Goal: Information Seeking & Learning: Find specific page/section

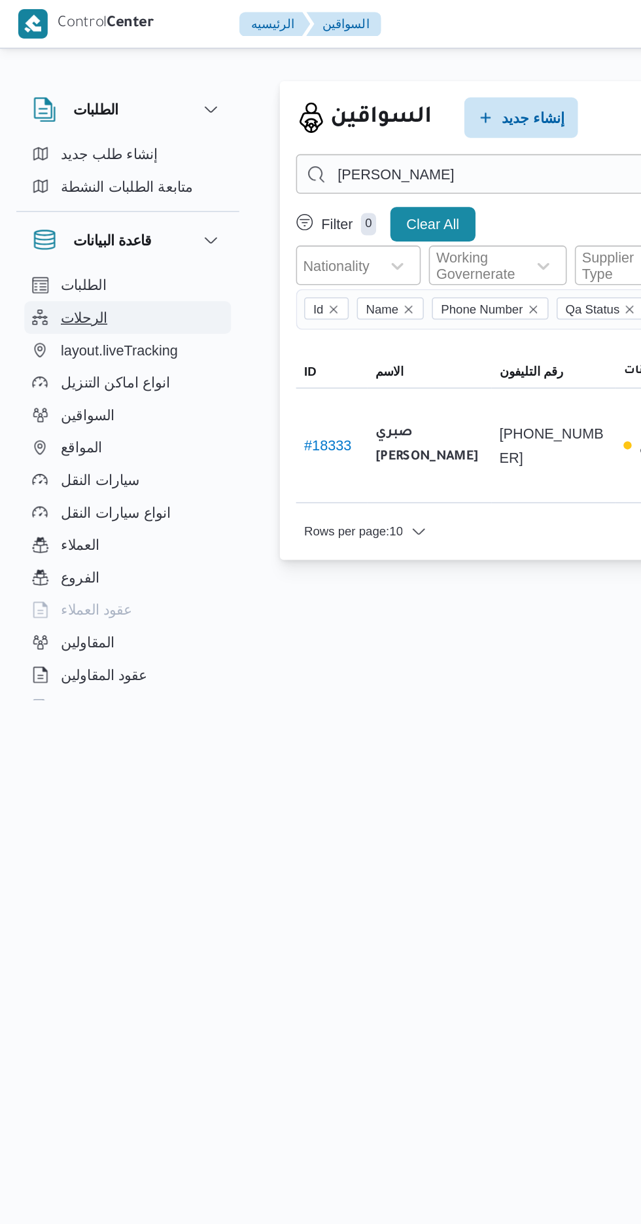
click at [57, 213] on button "الرحلات" at bounding box center [83, 204] width 134 height 21
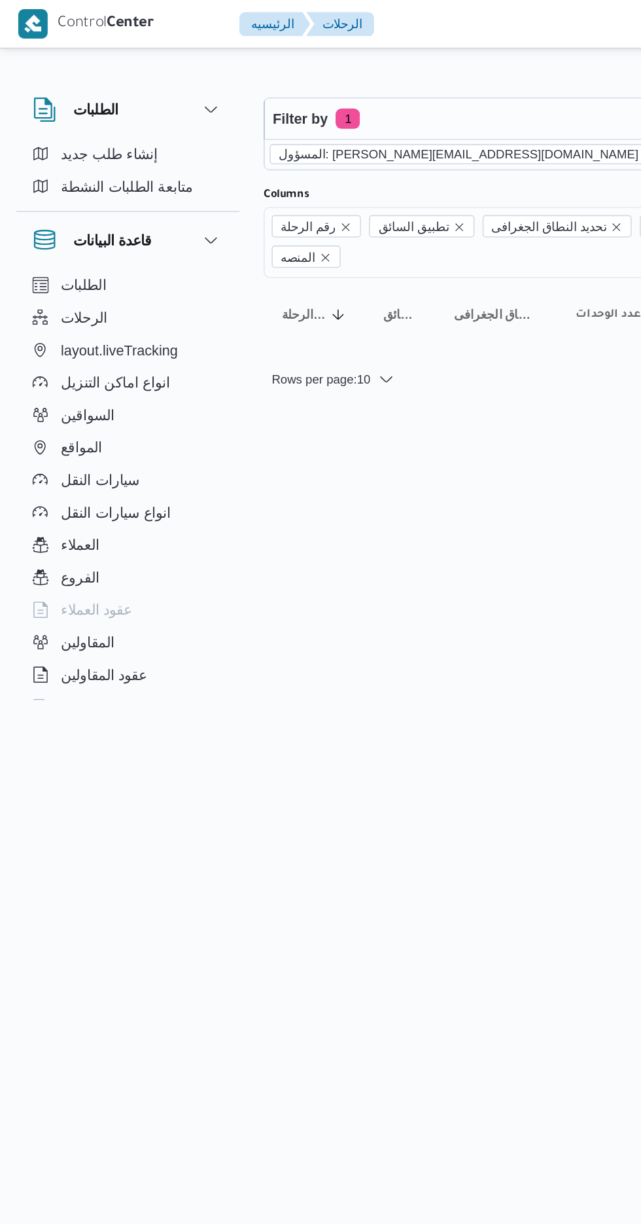
click at [416, 99] on icon "remove selected entity" at bounding box center [418, 99] width 5 height 5
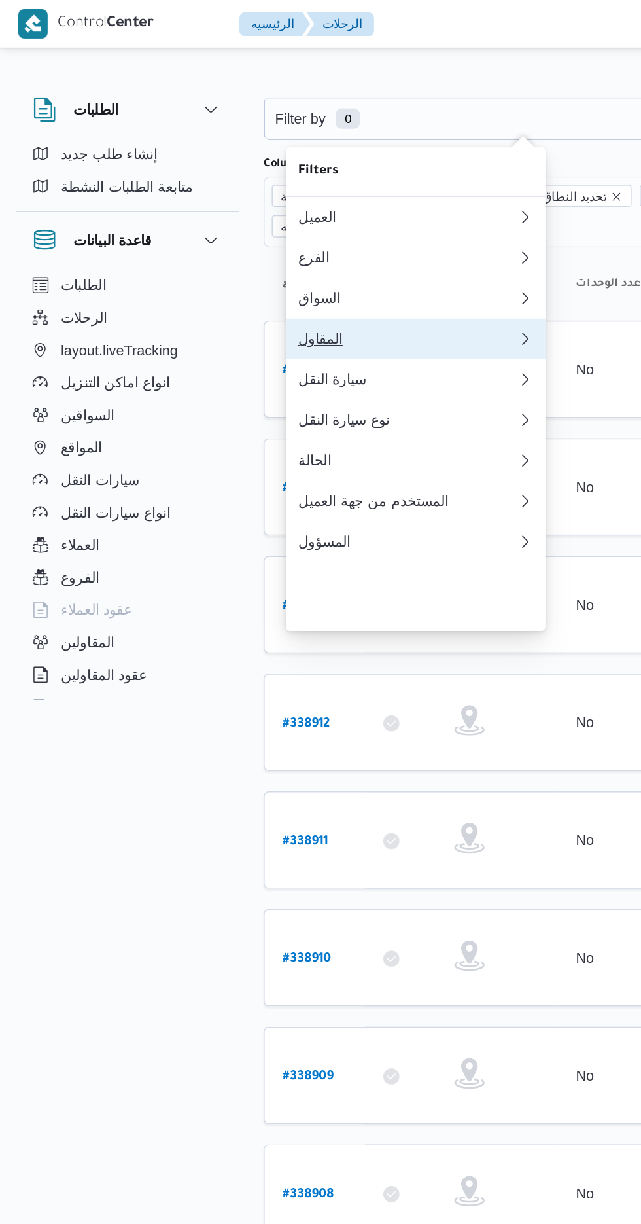
click at [262, 224] on div "المقاول" at bounding box center [262, 218] width 141 height 10
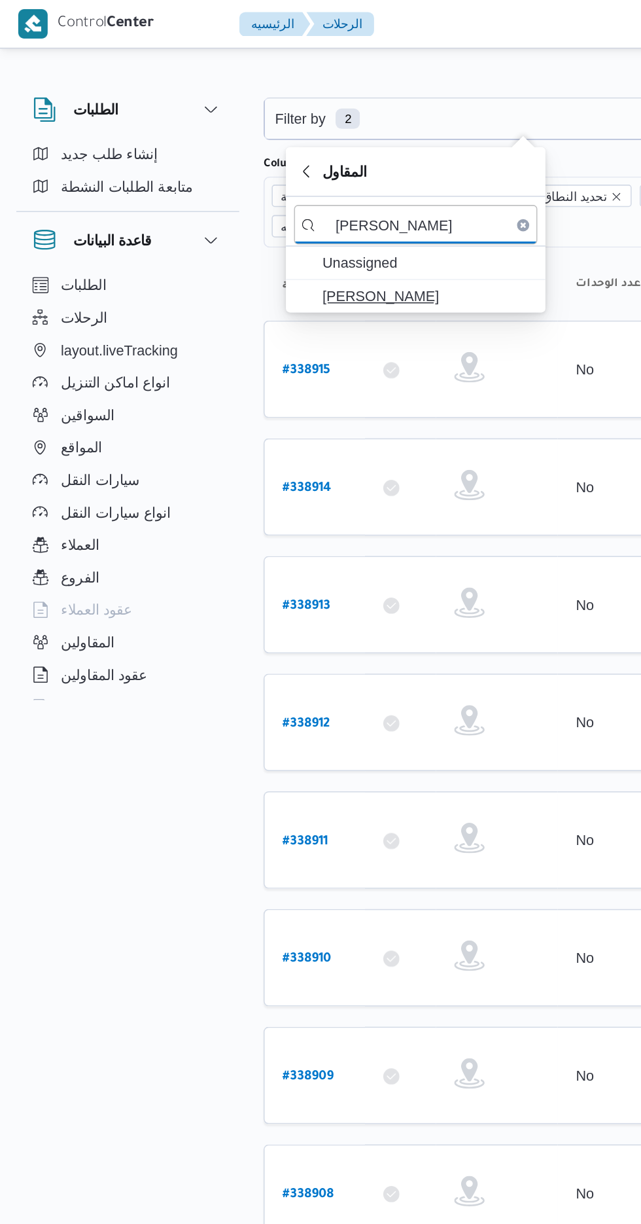
type input "[PERSON_NAME]"
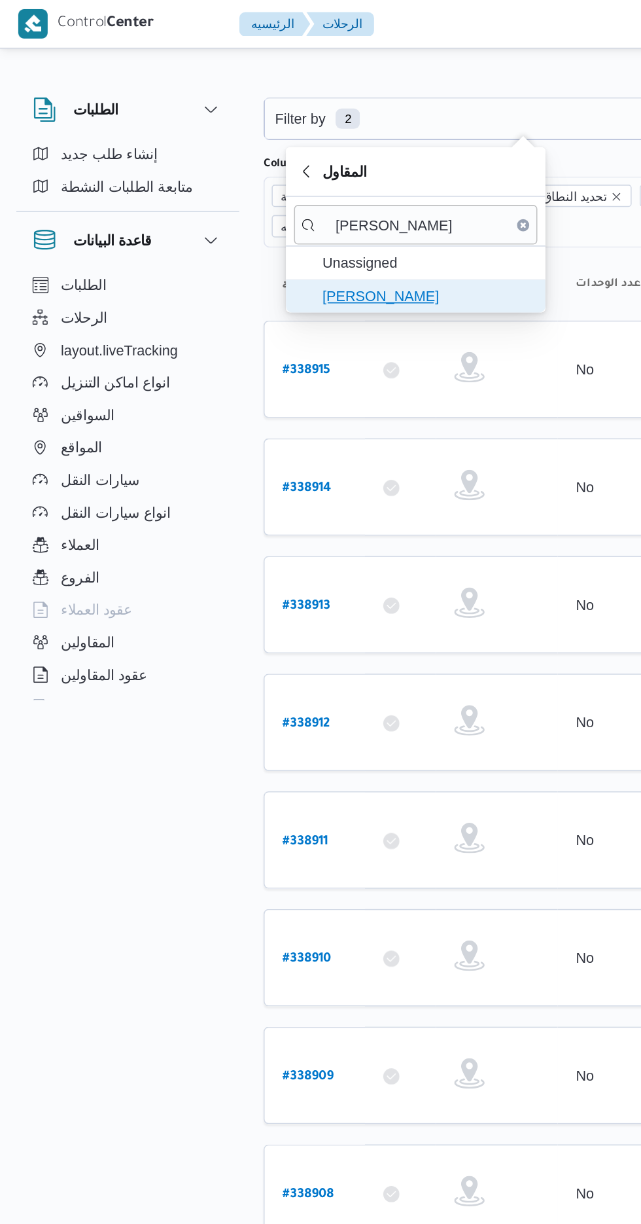
click at [283, 187] on span "[PERSON_NAME]" at bounding box center [276, 191] width 136 height 16
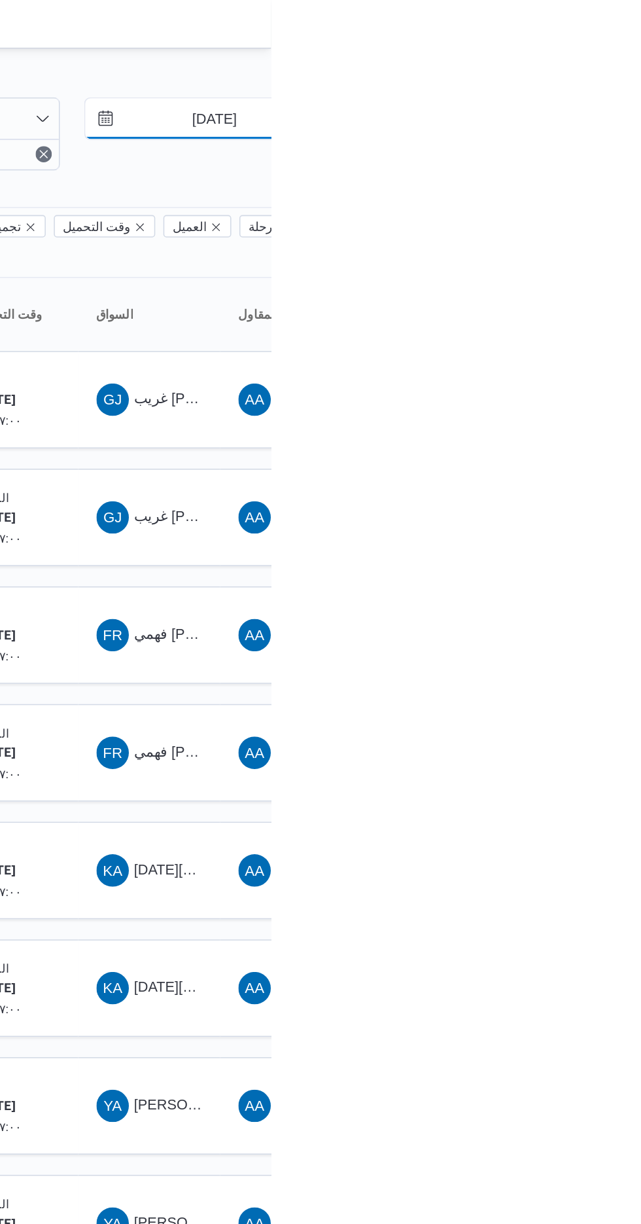
click at [605, 74] on input "[DATE]" at bounding box center [596, 76] width 149 height 26
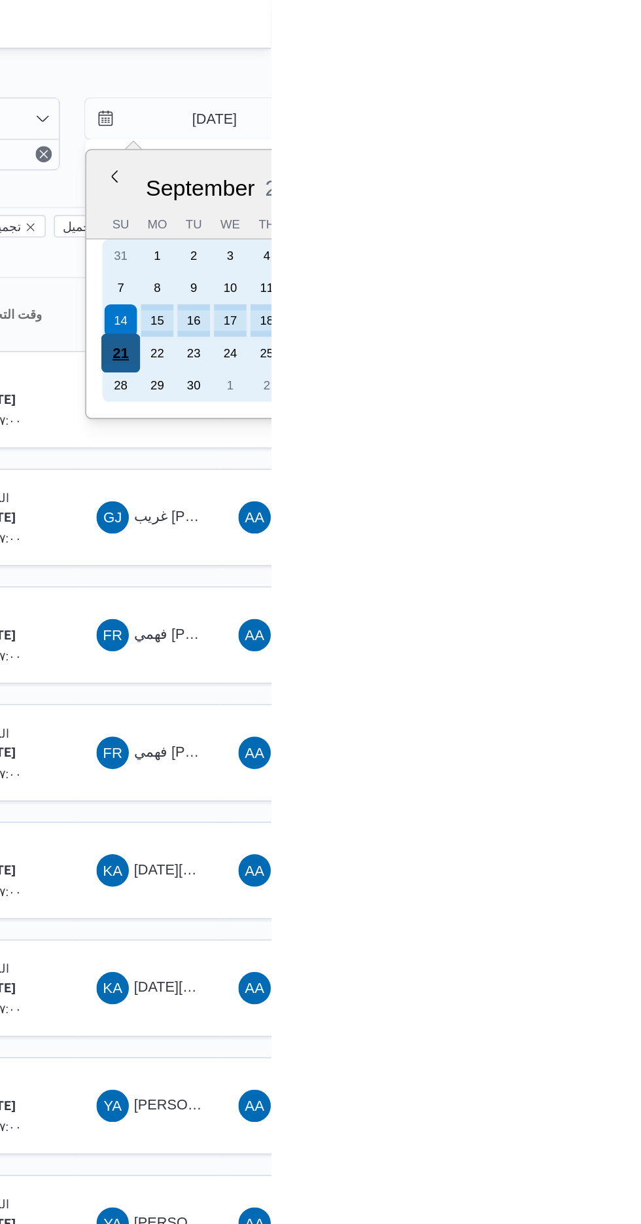
click at [544, 226] on div "21" at bounding box center [544, 227] width 25 height 25
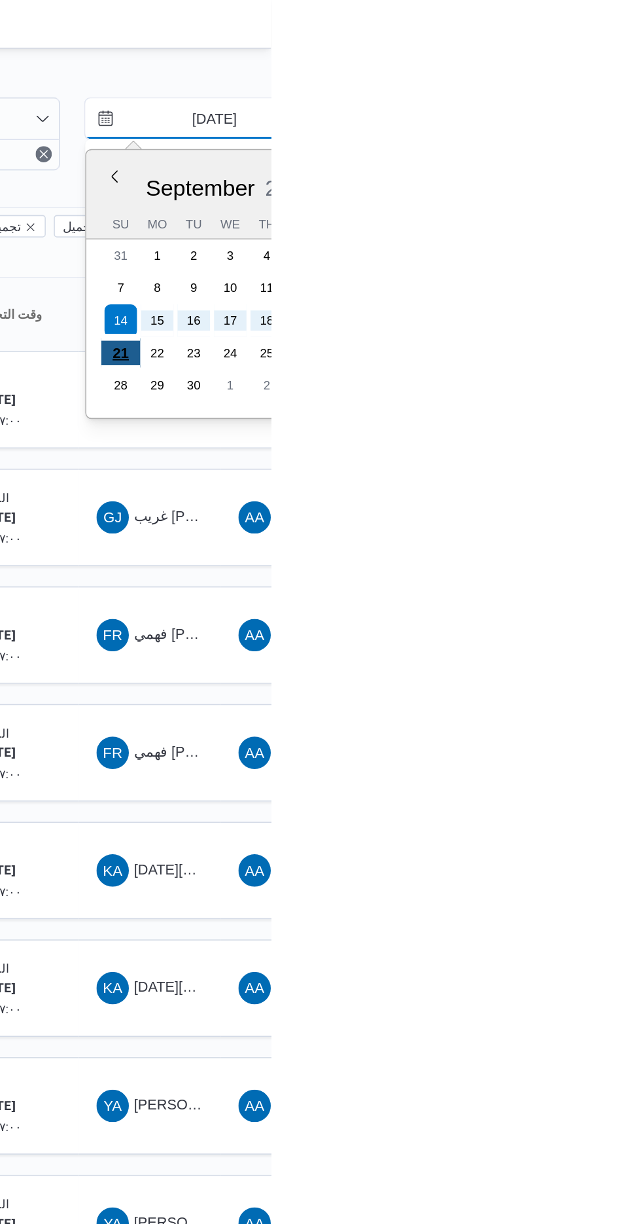
type input "[DATE]"
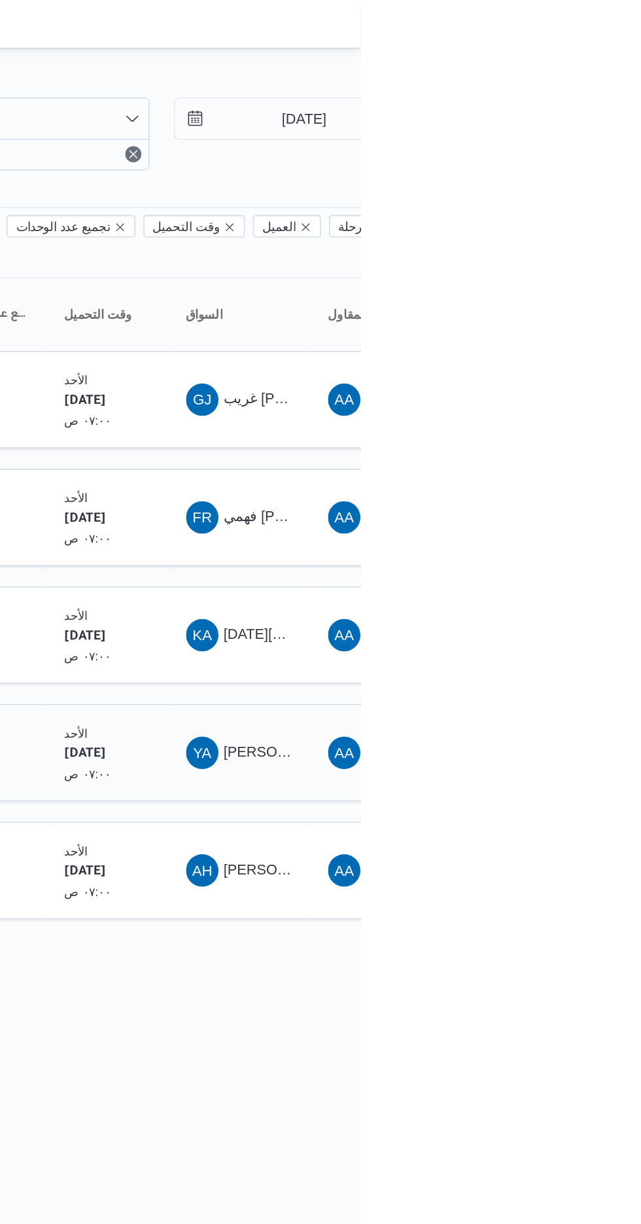
click at [556, 480] on span "[PERSON_NAME] [PERSON_NAME]" at bounding box center [629, 485] width 153 height 10
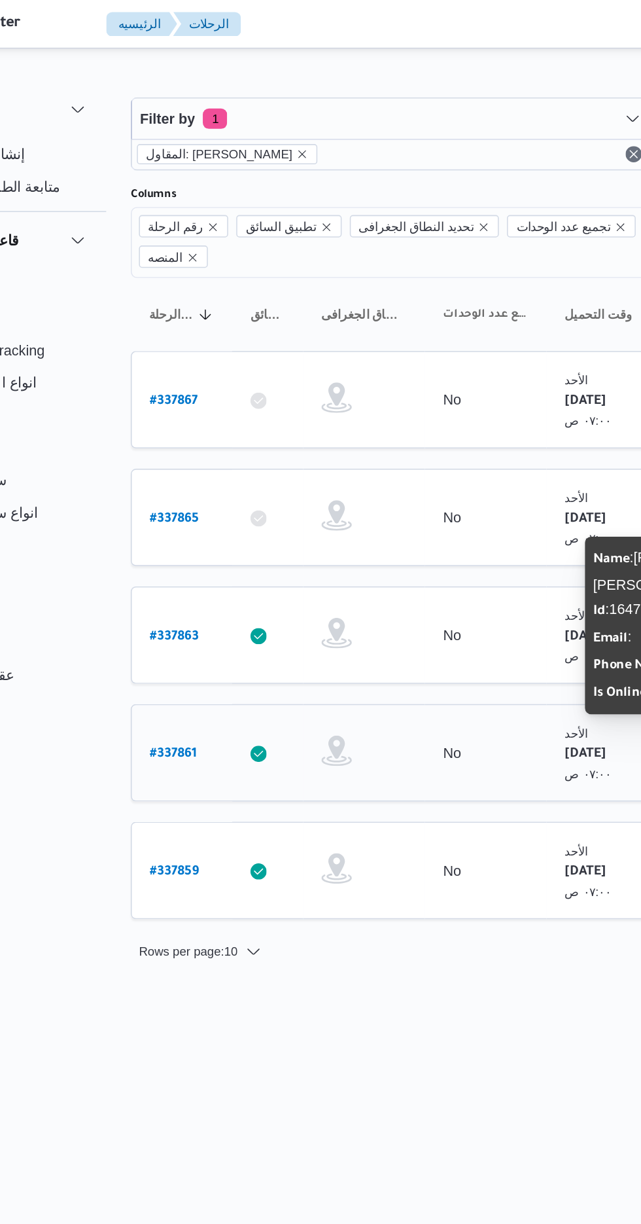
click at [196, 482] on b "# 337861" at bounding box center [198, 486] width 30 height 9
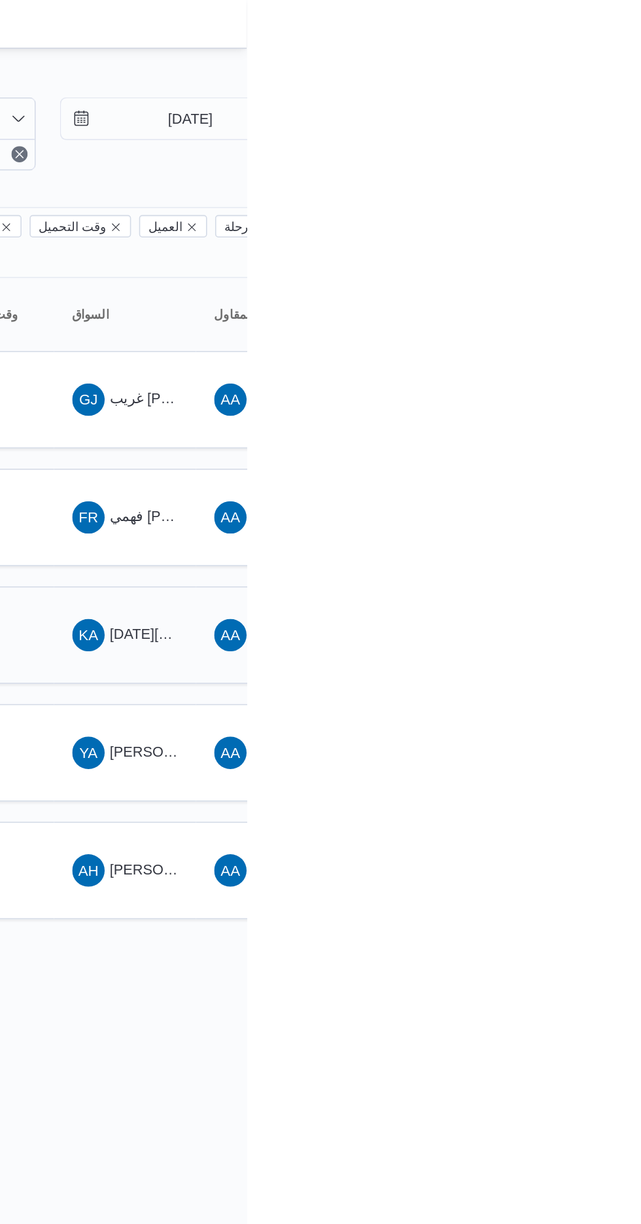
click at [577, 404] on span "[DATE][PERSON_NAME]" at bounding box center [605, 409] width 104 height 10
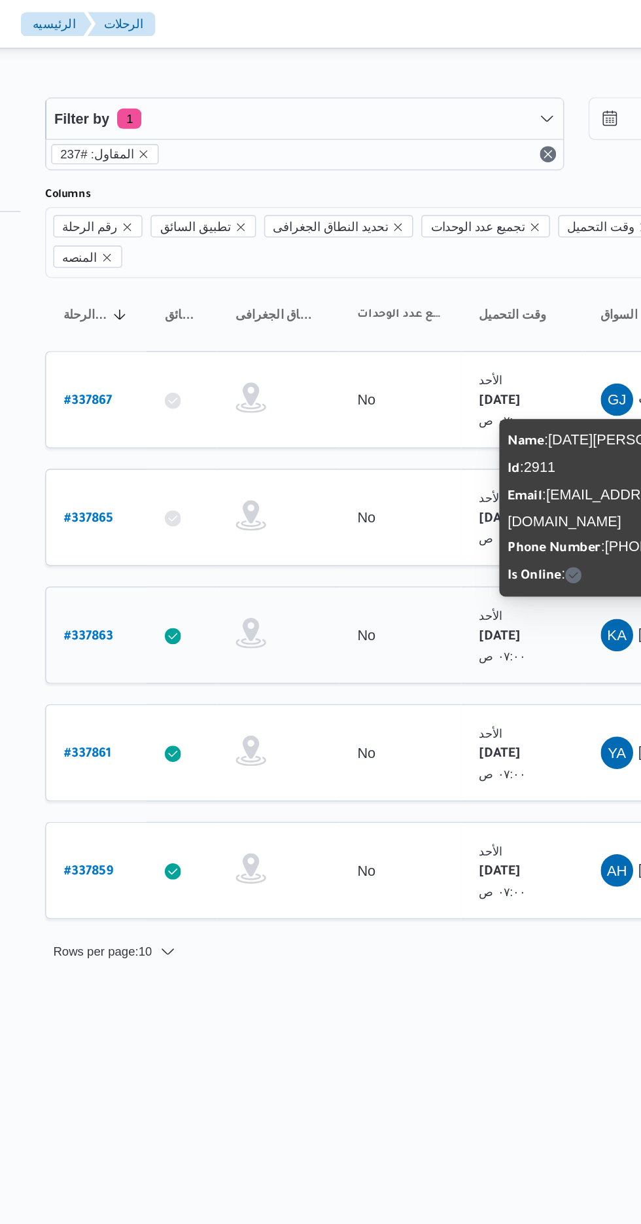
click at [196, 406] on b "# 337863" at bounding box center [198, 410] width 31 height 9
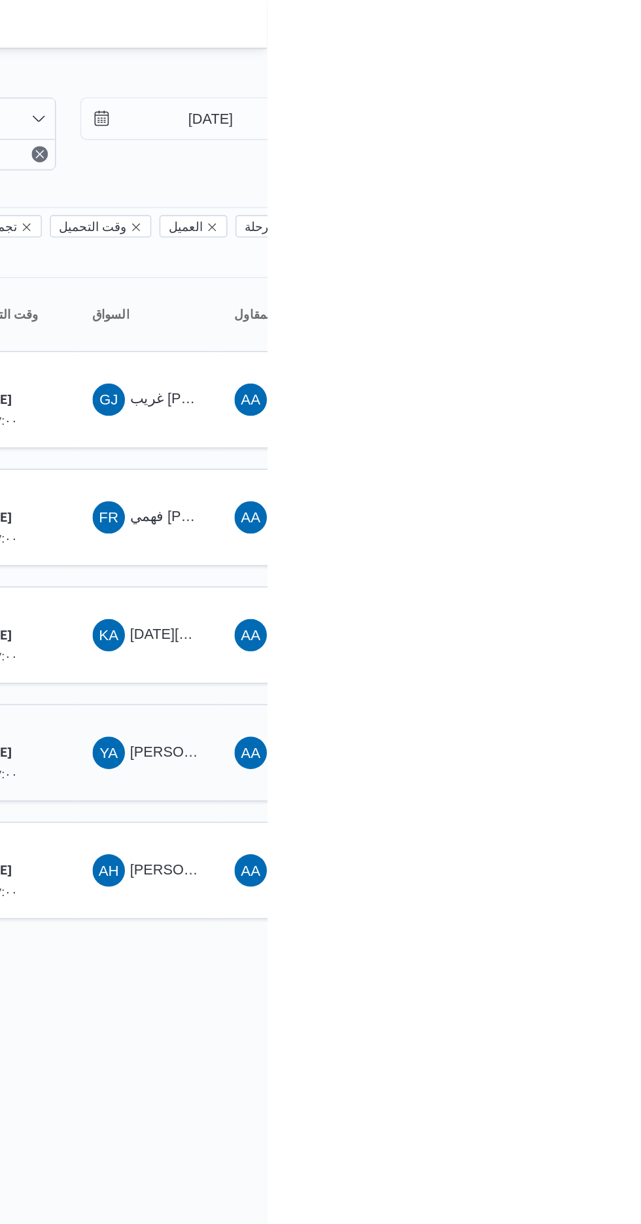
click at [572, 484] on td "السواق YA [PERSON_NAME] [PERSON_NAME]" at bounding box center [563, 485] width 92 height 63
click at [559, 475] on span "YA [PERSON_NAME] [PERSON_NAME]" at bounding box center [563, 485] width 68 height 21
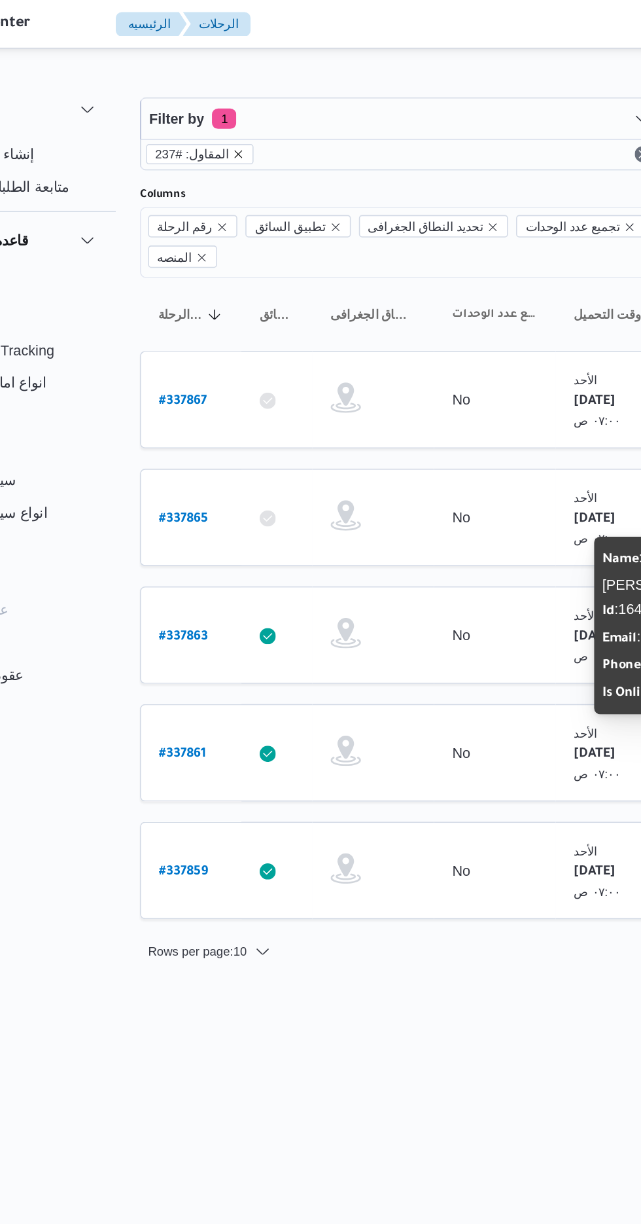
click at [230, 97] on icon "remove selected entity" at bounding box center [234, 100] width 8 height 8
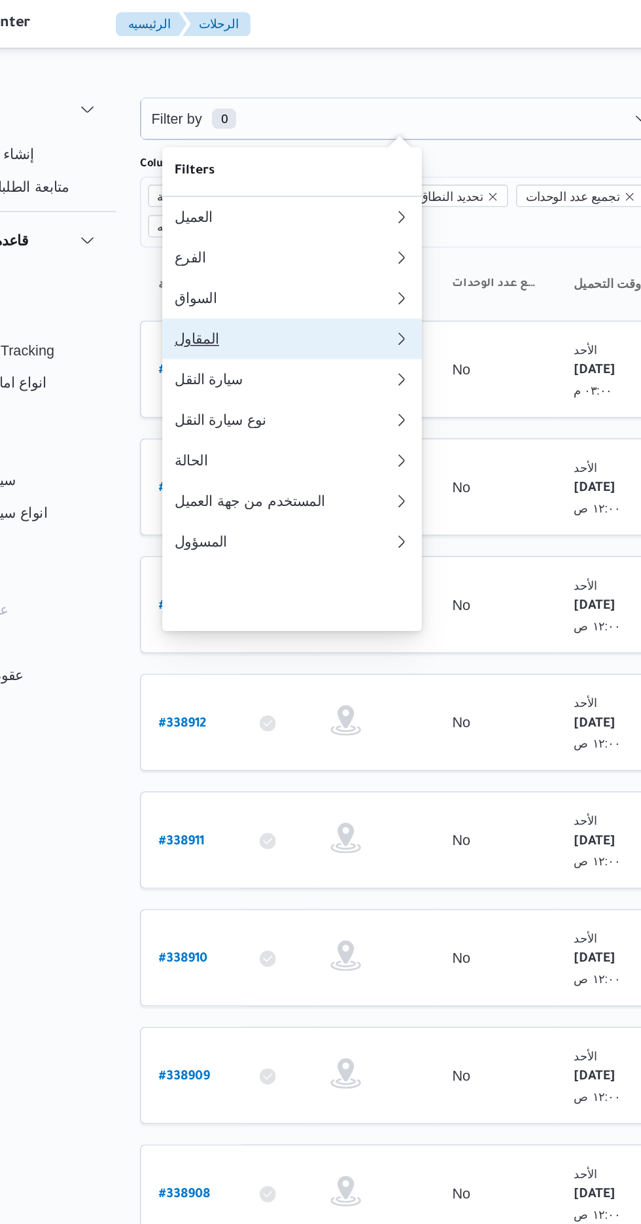
click at [246, 224] on div "المقاول" at bounding box center [260, 218] width 136 height 10
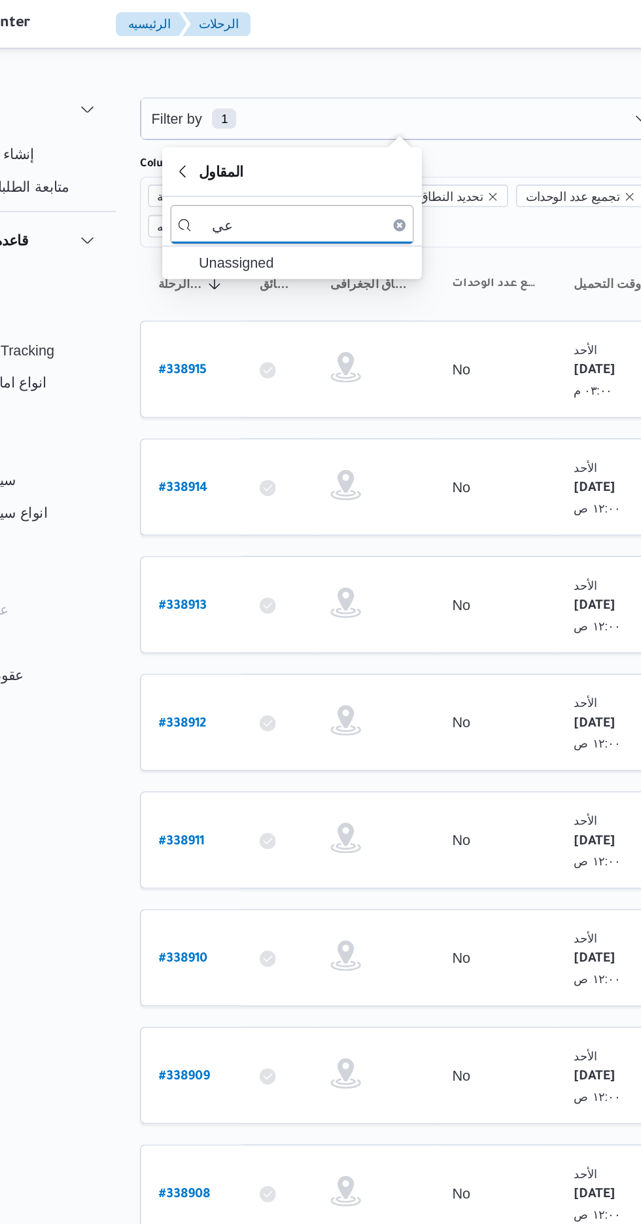
type input "ع"
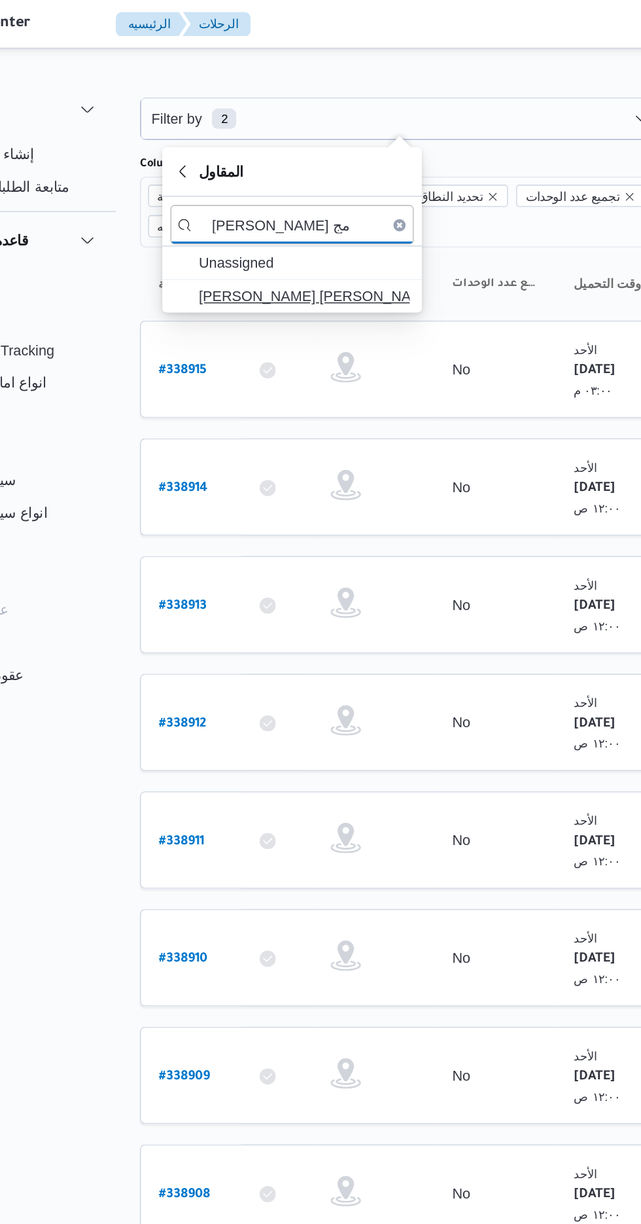
type input "[PERSON_NAME] مج"
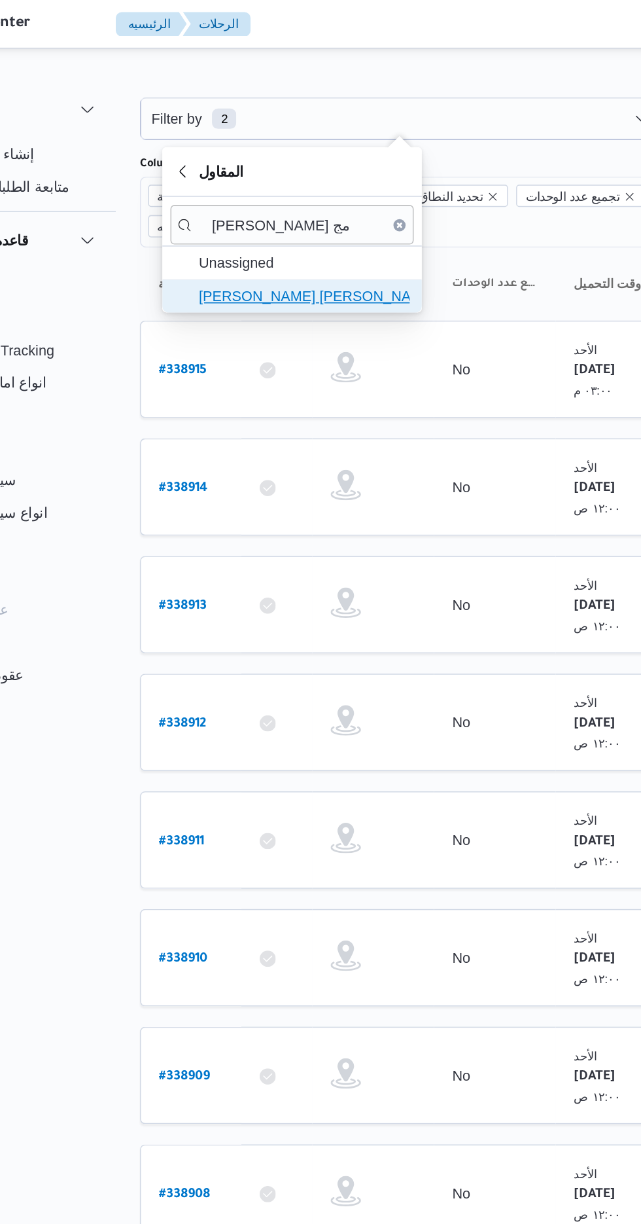
click at [293, 188] on span "[PERSON_NAME] [PERSON_NAME]" at bounding box center [276, 191] width 136 height 16
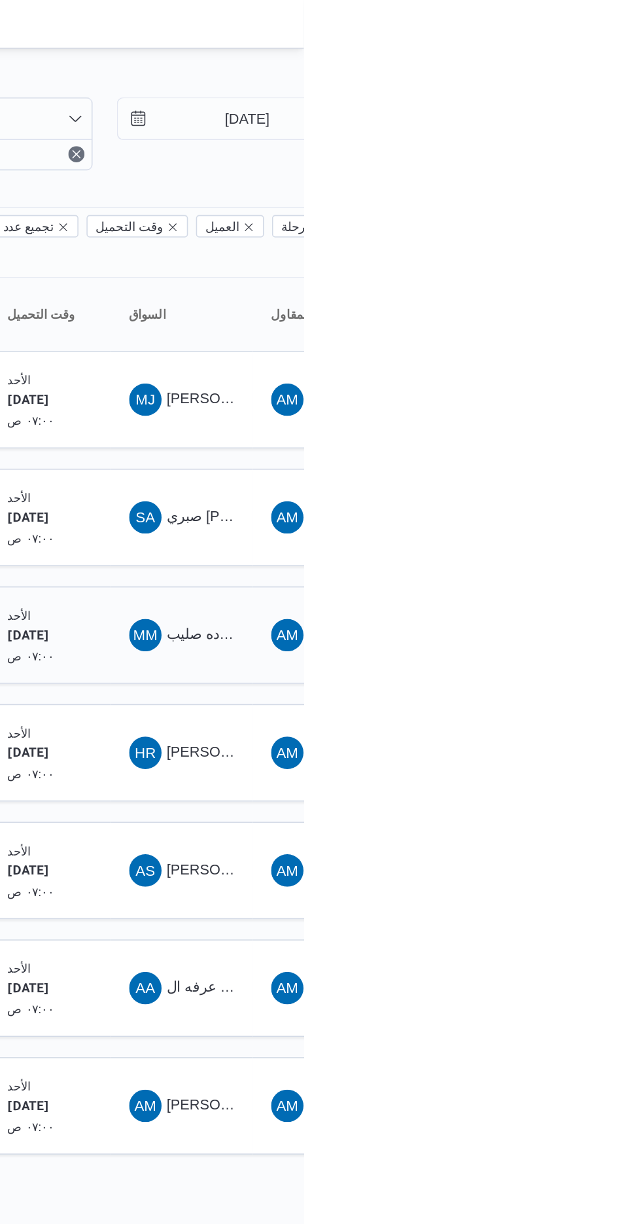
click at [569, 404] on span "مينا ميلاد شنوده صليب" at bounding box center [595, 409] width 84 height 10
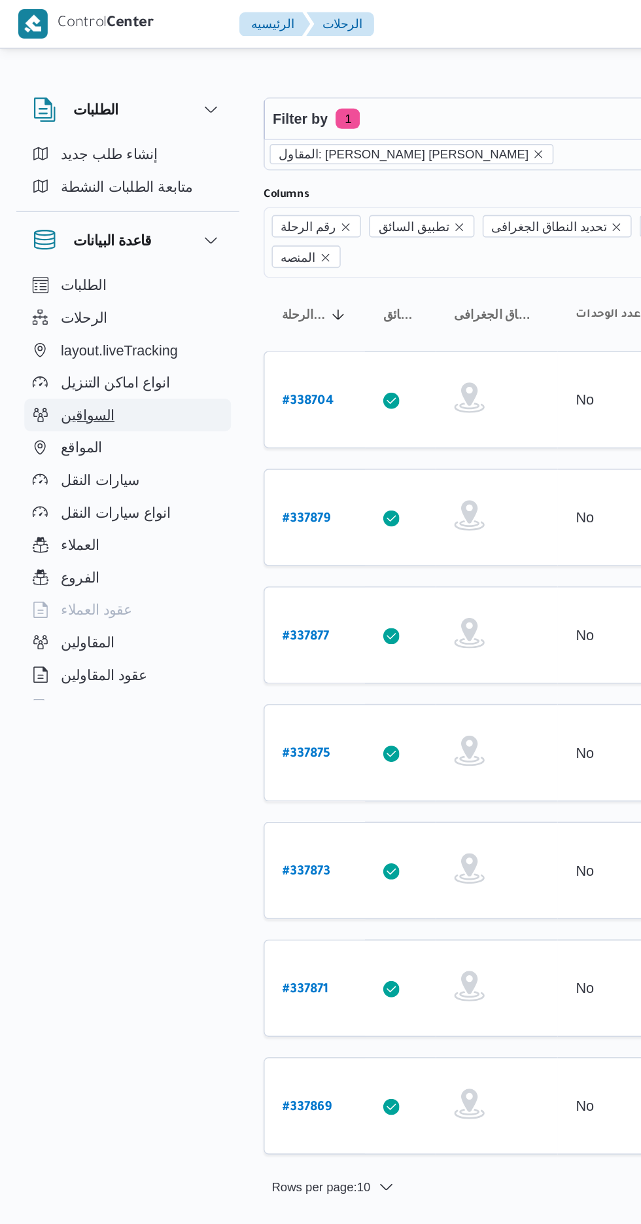
click at [82, 262] on button "السواقين" at bounding box center [83, 267] width 134 height 21
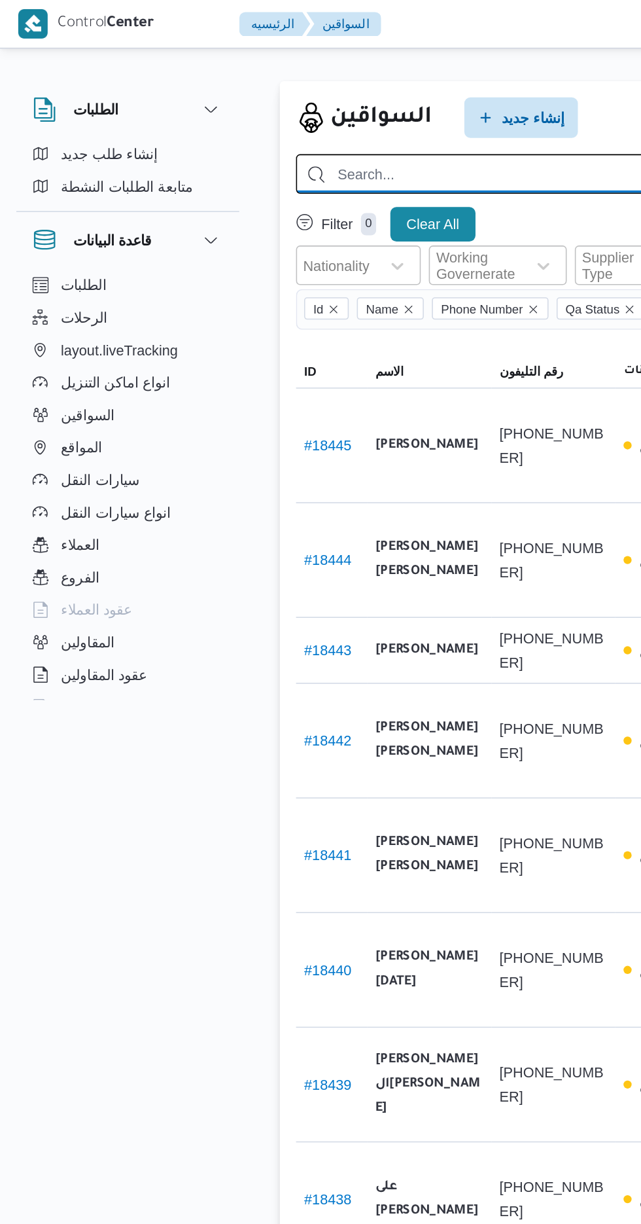
click at [297, 109] on input "search" at bounding box center [467, 112] width 552 height 26
type input "مينا ميلاد شنوده"
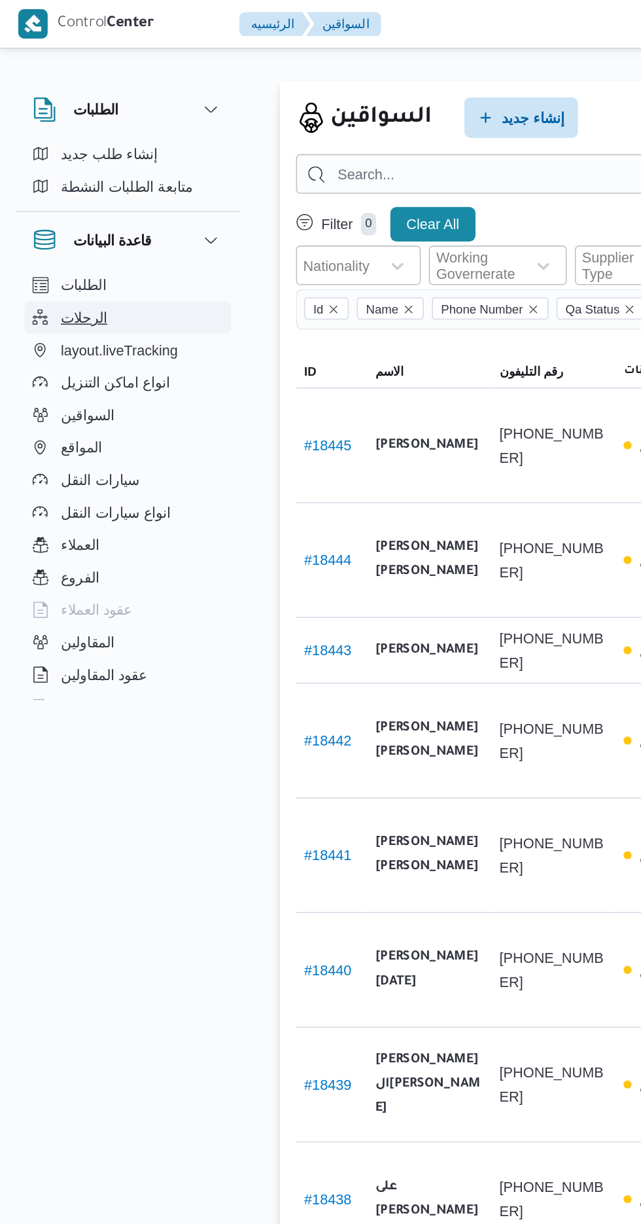
click at [72, 200] on button "الرحلات" at bounding box center [83, 204] width 134 height 21
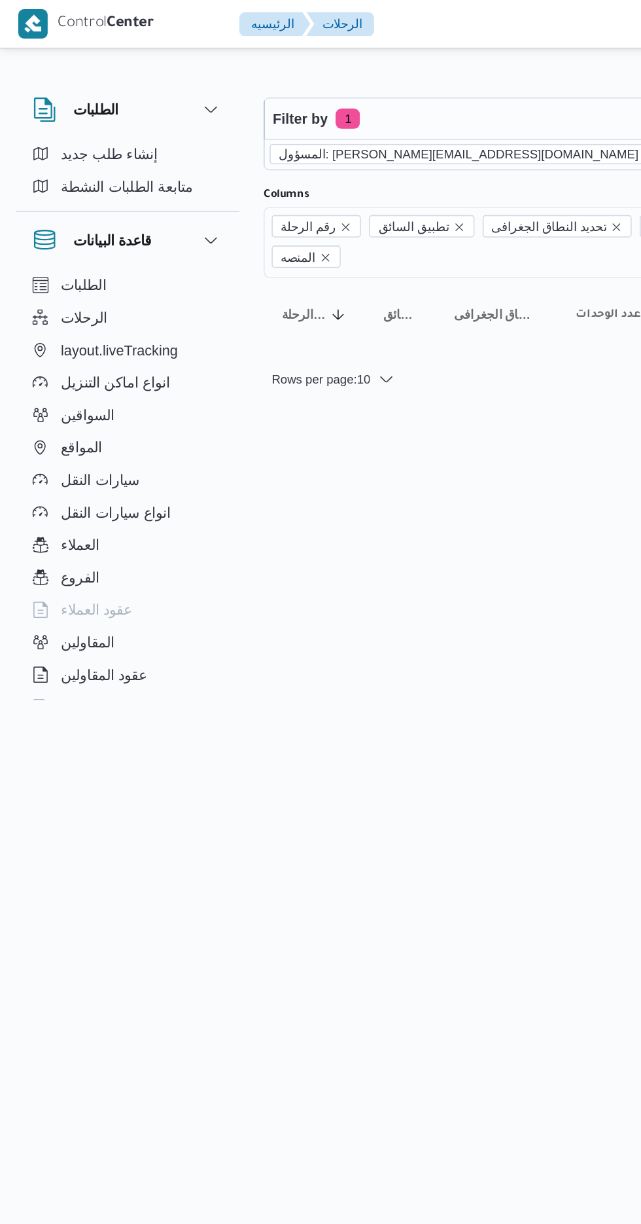
click at [416, 99] on icon "remove selected entity" at bounding box center [418, 99] width 5 height 5
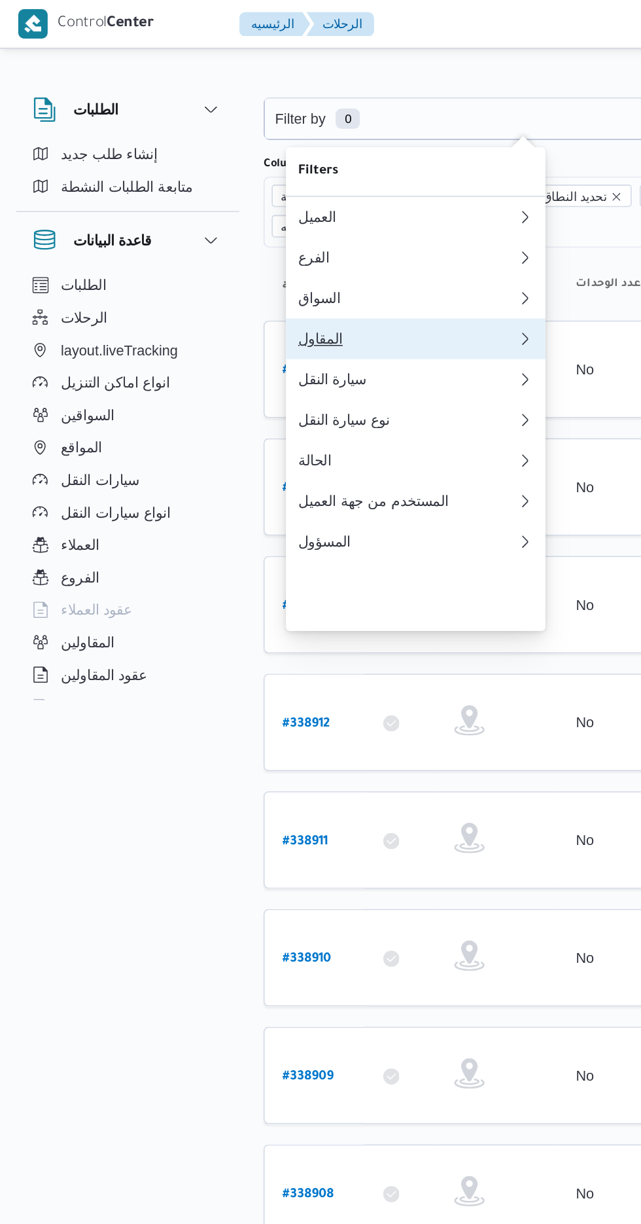
click at [258, 227] on button "المقاول" at bounding box center [269, 218] width 168 height 26
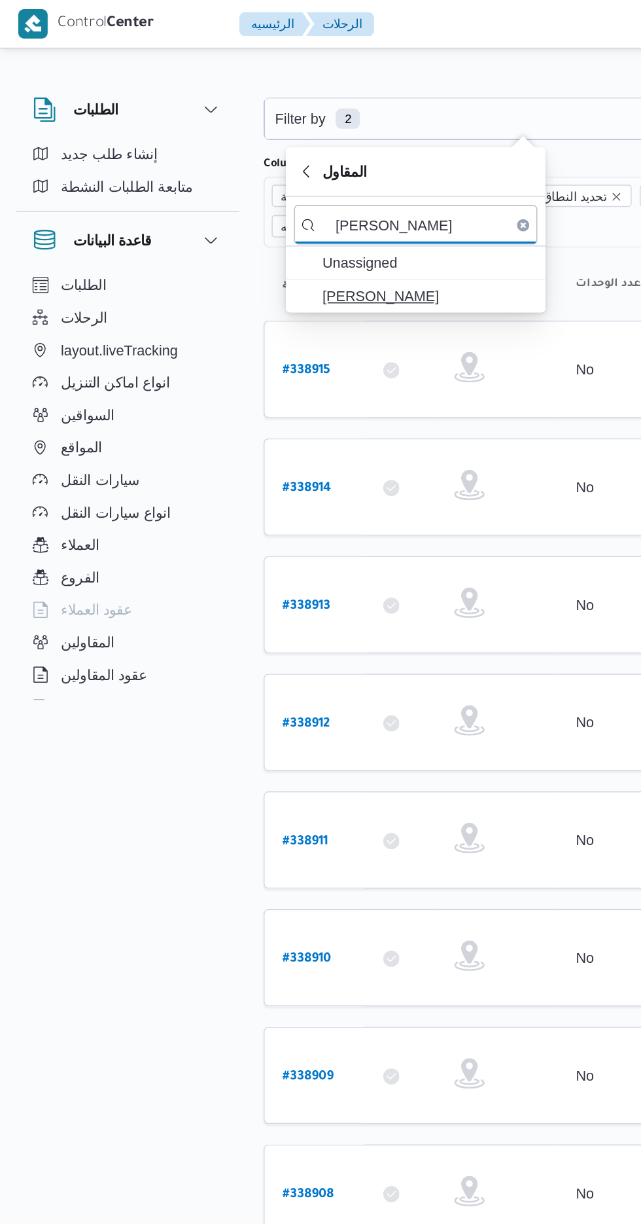
type input "[PERSON_NAME]"
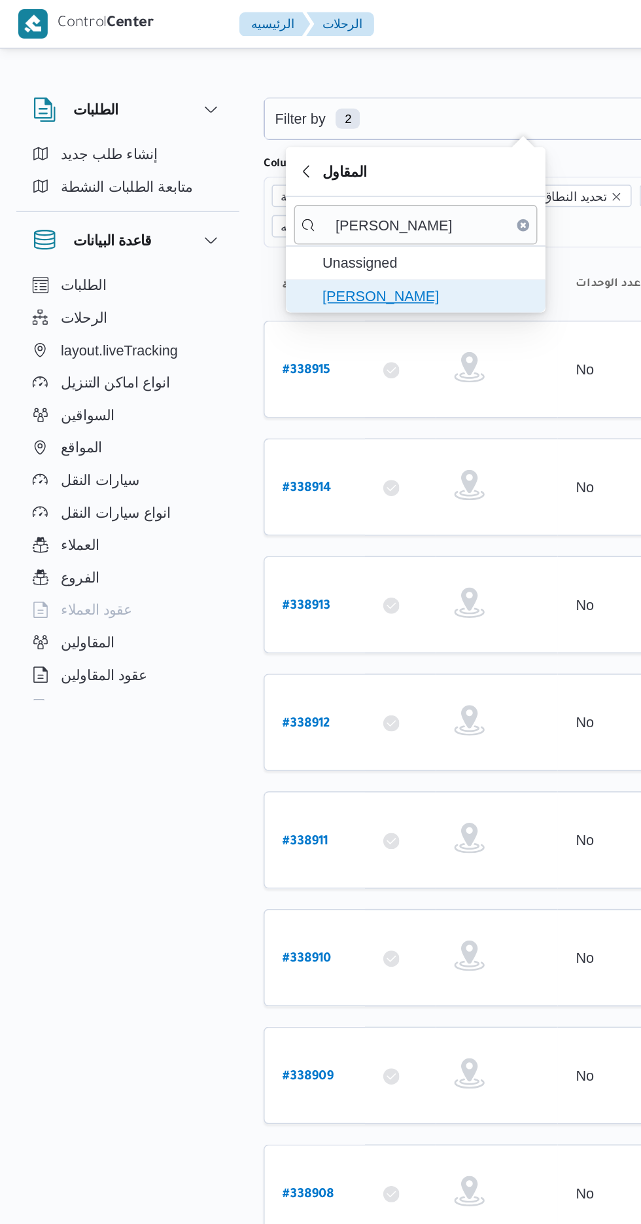
click at [300, 190] on span "[PERSON_NAME]" at bounding box center [276, 191] width 136 height 16
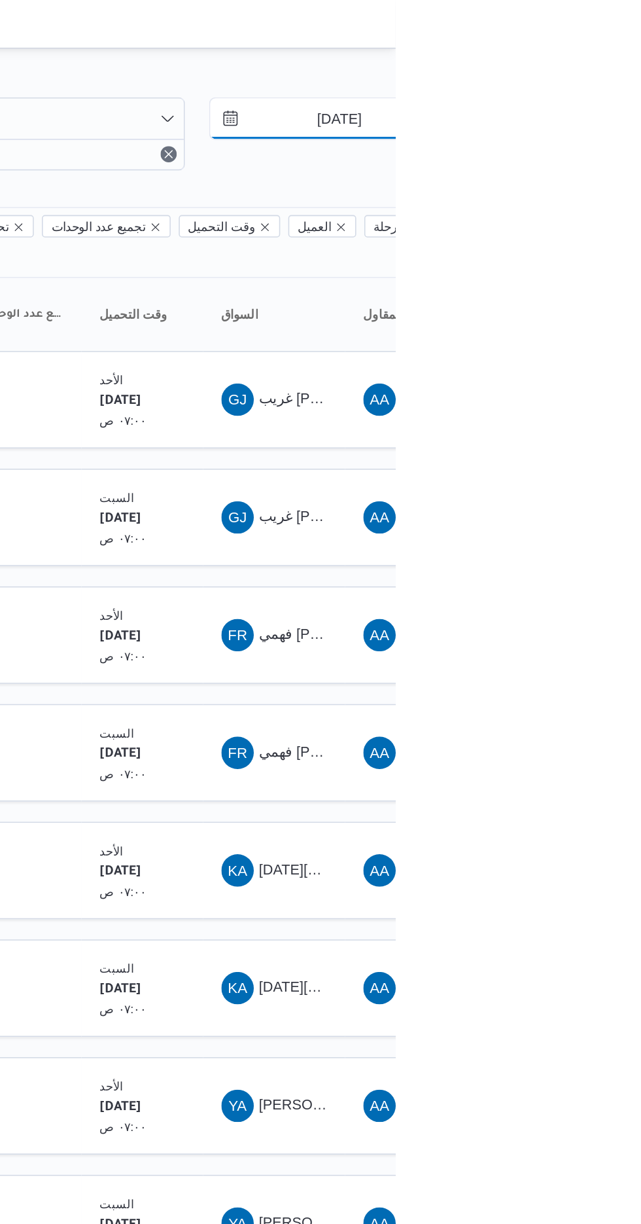
click at [608, 71] on input "[DATE]" at bounding box center [596, 76] width 149 height 26
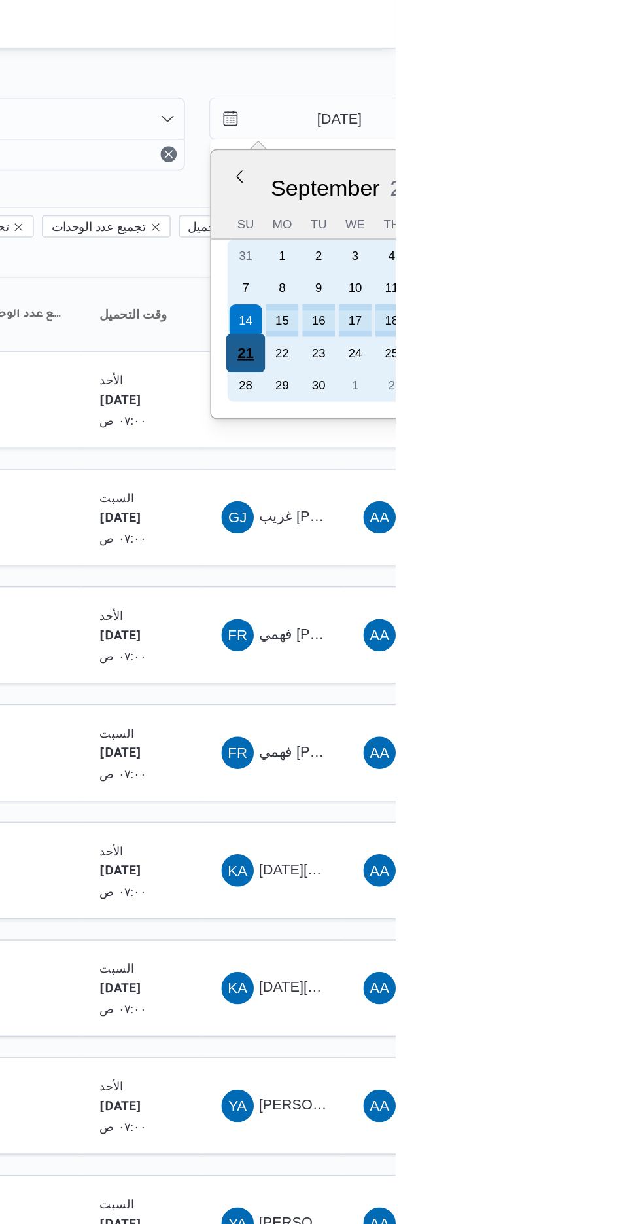
click at [544, 226] on div "21" at bounding box center [544, 227] width 25 height 25
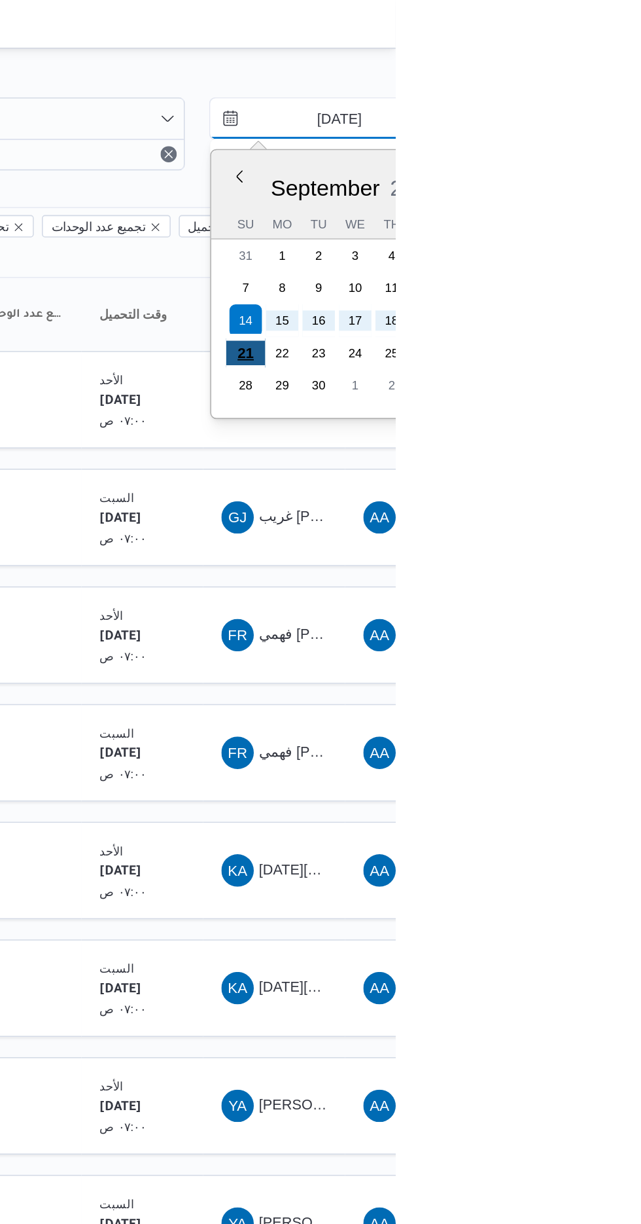
type input "[DATE]"
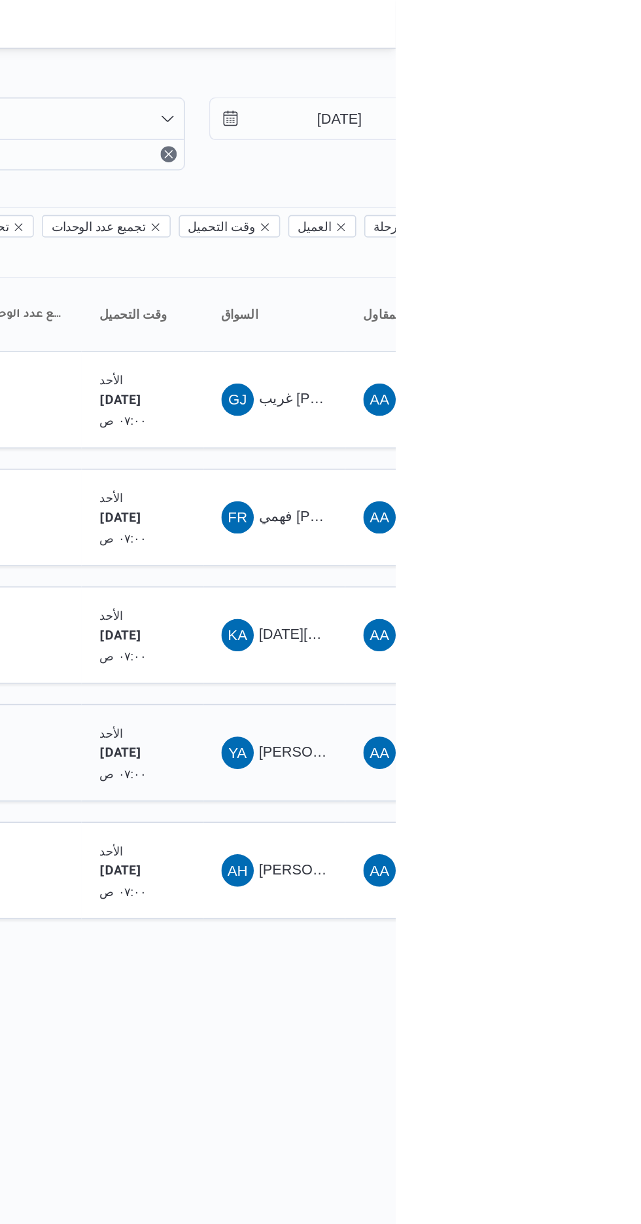
click at [582, 480] on span "[PERSON_NAME] [PERSON_NAME]" at bounding box center [629, 485] width 153 height 10
